Goal: Information Seeking & Learning: Learn about a topic

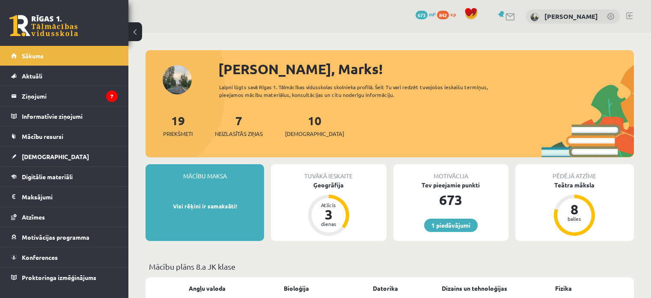
scroll to position [68, 0]
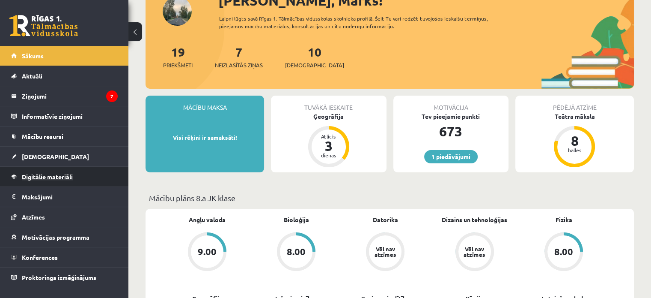
click at [61, 178] on span "Digitālie materiāli" at bounding box center [47, 177] width 51 height 8
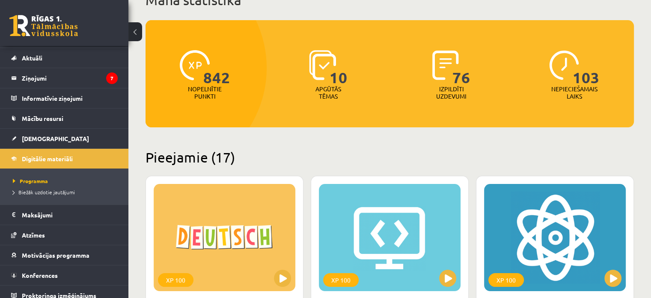
scroll to position [24, 0]
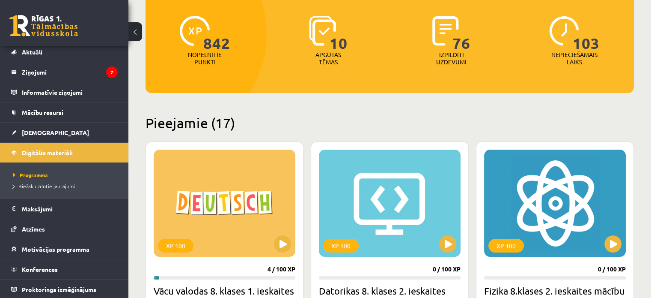
click at [298, 169] on div "XP 100 4 / 100 XP Vācu valodas 8. klases 1. ieskaites mācību materiāls 5 uzd. 8…" at bounding box center [225, 273] width 158 height 264
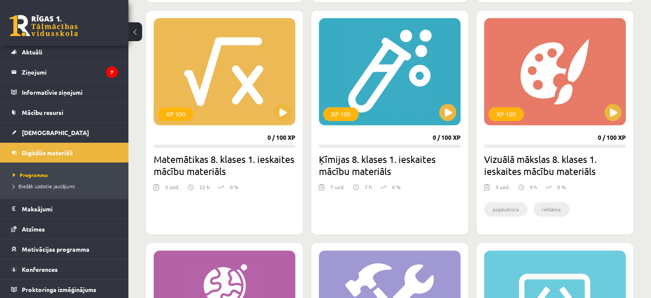
scroll to position [1010, 0]
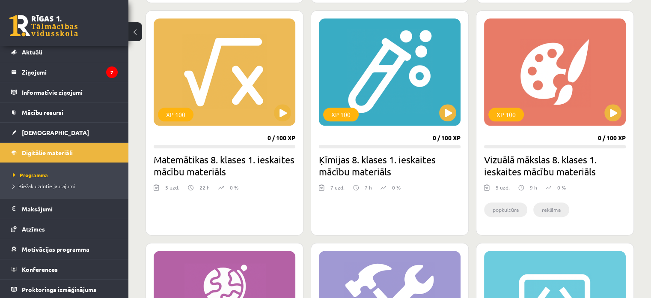
click at [364, 224] on div "XP 100 0 / 100 XP Ķīmijas 8. klases 1. ieskaites mācību materiāls 7 uzd. 7 h 0 %" at bounding box center [390, 122] width 158 height 225
drag, startPoint x: 364, startPoint y: 224, endPoint x: 385, endPoint y: 214, distance: 23.7
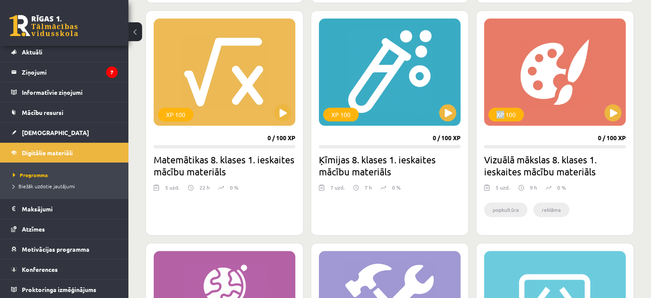
click at [385, 214] on div "XP 100 0 / 100 XP Ķīmijas 8. klases 1. ieskaites mācību materiāls 7 uzd. 7 h 0 %" at bounding box center [390, 122] width 158 height 225
click at [399, 217] on div "XP 100 0 / 100 XP Ķīmijas 8. klases 1. ieskaites mācību materiāls 7 uzd. 7 h 0 %" at bounding box center [390, 122] width 158 height 225
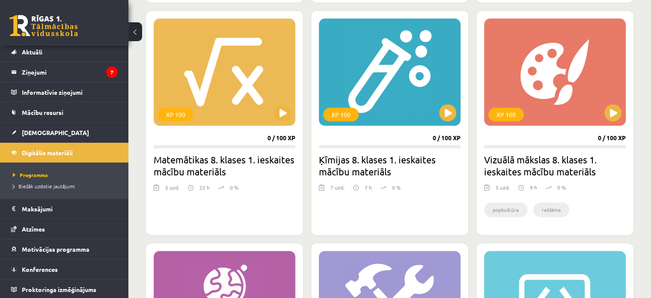
click at [399, 217] on div "XP 100 0 / 100 XP Ķīmijas 8. klases 1. ieskaites mācību materiāls 7 uzd. 7 h 0 %" at bounding box center [390, 122] width 158 height 225
click at [381, 215] on div "XP 100 0 / 100 XP Ķīmijas 8. klases 1. ieskaites mācību materiāls 7 uzd. 7 h 0 %" at bounding box center [390, 122] width 158 height 225
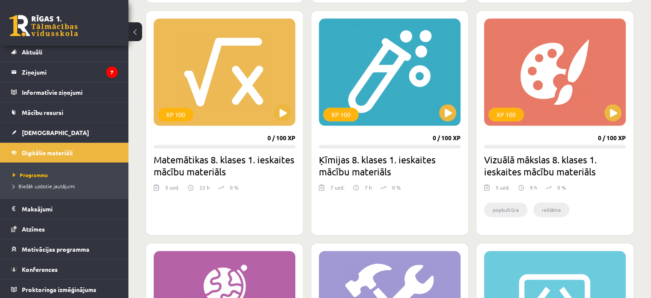
click at [291, 187] on div "5 uzd. 22 h 0 %" at bounding box center [225, 189] width 142 height 13
click at [297, 191] on div "XP 100 0 / 100 XP Matemātikas 8. klases 1. ieskaites mācību materiāls 5 uzd. 22…" at bounding box center [225, 122] width 158 height 225
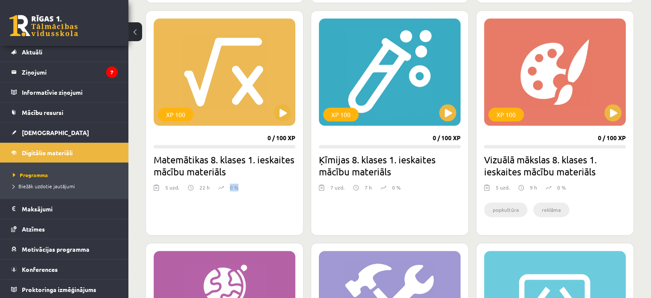
click at [297, 191] on div "XP 100 0 / 100 XP Matemātikas 8. klases 1. ieskaites mācību materiāls 5 uzd. 22…" at bounding box center [225, 122] width 158 height 225
click at [295, 188] on div "5 uzd. 22 h 0 %" at bounding box center [225, 189] width 142 height 13
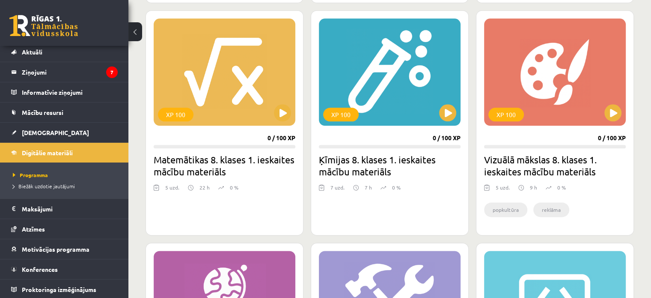
click at [291, 179] on div "XP 100 0 / 100 XP Matemātikas 8. klases 1. ieskaites mācību materiāls 5 uzd. 22…" at bounding box center [225, 122] width 158 height 225
click at [296, 181] on div "XP 100 0 / 100 XP Matemātikas 8. klases 1. ieskaites mācību materiāls 5 uzd. 22…" at bounding box center [225, 122] width 158 height 225
click at [29, 137] on link "[DEMOGRAPHIC_DATA]" at bounding box center [64, 132] width 107 height 20
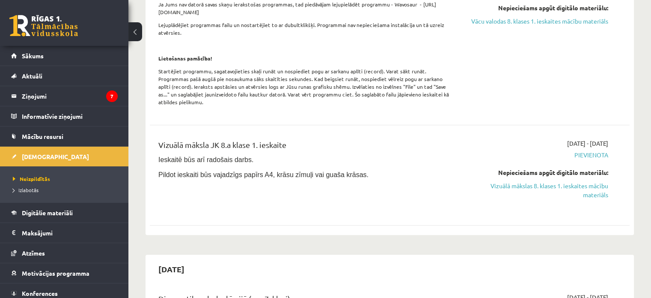
click at [558, 39] on div "[DATE] - [DATE] [GEOGRAPHIC_DATA] Nepieciešams izpildīt šīs ieskaites: Diagnost…" at bounding box center [538, 26] width 154 height 167
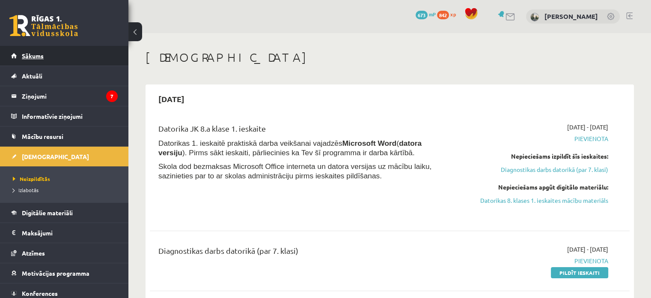
click at [41, 58] on span "Sākums" at bounding box center [33, 56] width 22 height 8
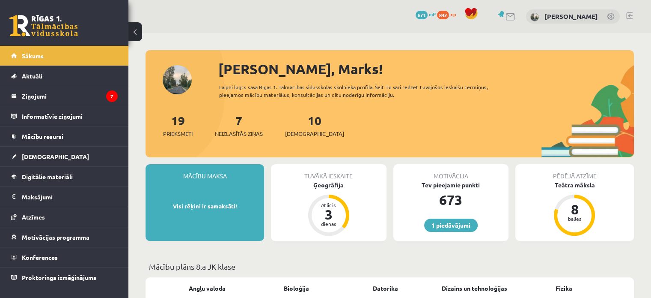
click at [574, 86] on div "Sveiks, Marks! Laipni lūgts savā Rīgas 1. Tālmācības vidusskolas skolnieka prof…" at bounding box center [390, 108] width 488 height 98
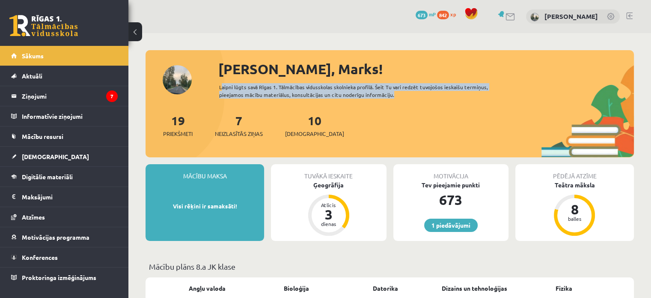
click at [574, 86] on div "Sveiks, Marks! Laipni lūgts savā Rīgas 1. Tālmācības vidusskolas skolnieka prof…" at bounding box center [390, 108] width 488 height 98
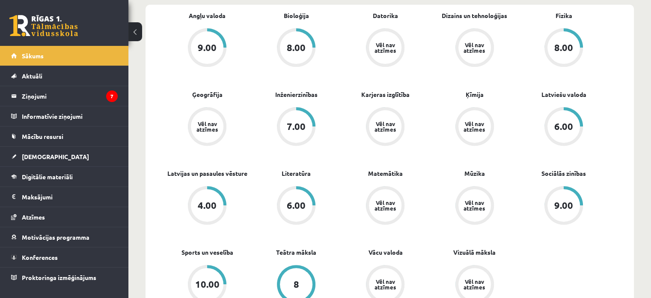
scroll to position [274, 0]
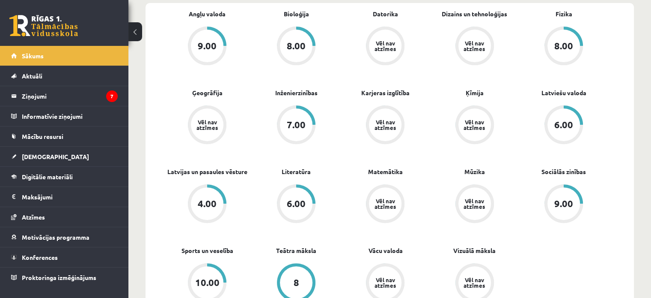
click at [425, 239] on div "Angļu valoda 9.00 Bioloģija 8.00 Datorika Vēl nav atzīmes Dizains un tehnoloģij…" at bounding box center [386, 166] width 446 height 315
click at [555, 232] on div "Angļu valoda 9.00 Bioloģija 8.00 Datorika Vēl nav atzīmes Dizains un tehnoloģij…" at bounding box center [386, 166] width 446 height 315
